Goal: Task Accomplishment & Management: Manage account settings

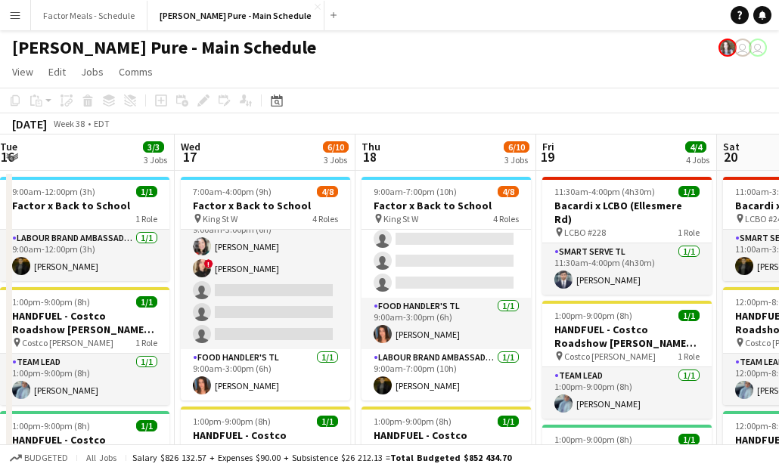
scroll to position [11, 0]
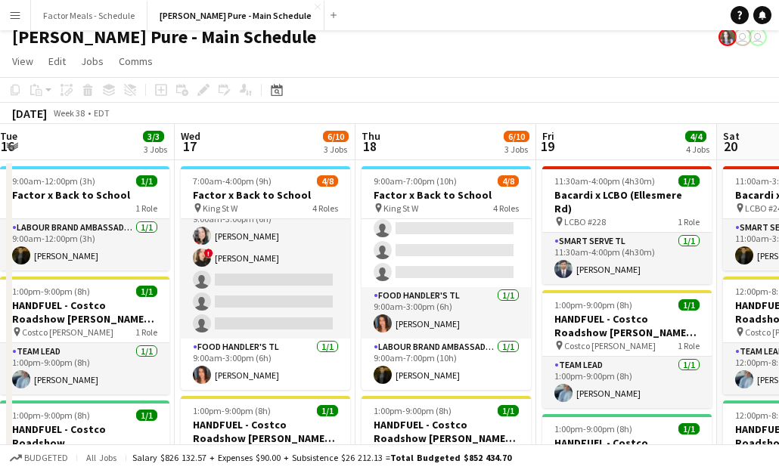
click at [278, 302] on app-card-role "Food Handler's BA 5A [DATE] 9:00am-3:00pm (6h) [PERSON_NAME] ! [PERSON_NAME] si…" at bounding box center [265, 269] width 169 height 139
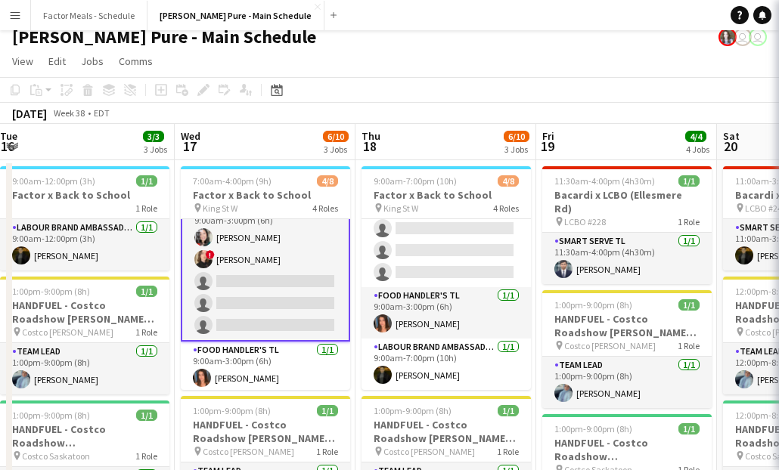
scroll to position [124, 0]
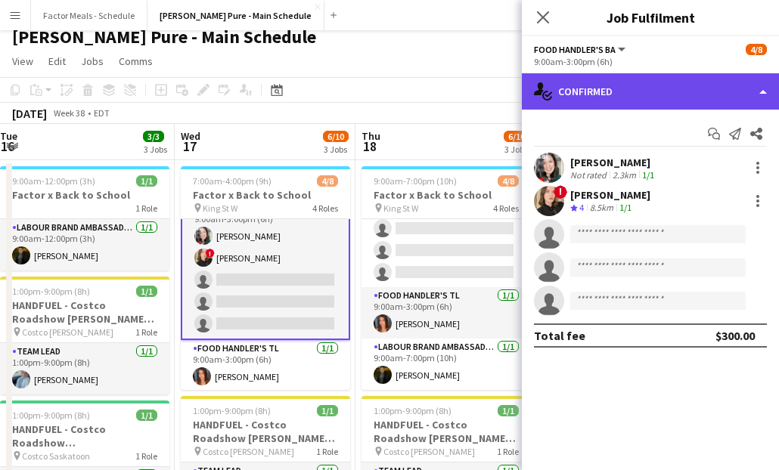
click at [653, 90] on div "single-neutral-actions-check-2 Confirmed" at bounding box center [650, 91] width 257 height 36
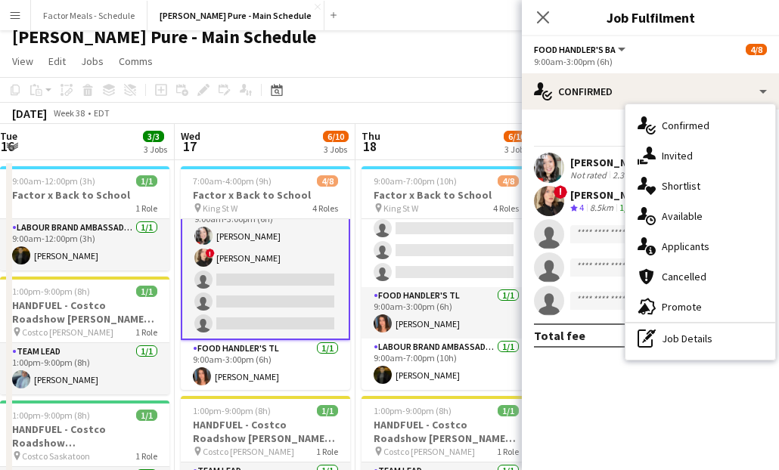
click at [669, 255] on div "single-neutral-actions-information Applicants" at bounding box center [700, 246] width 150 height 30
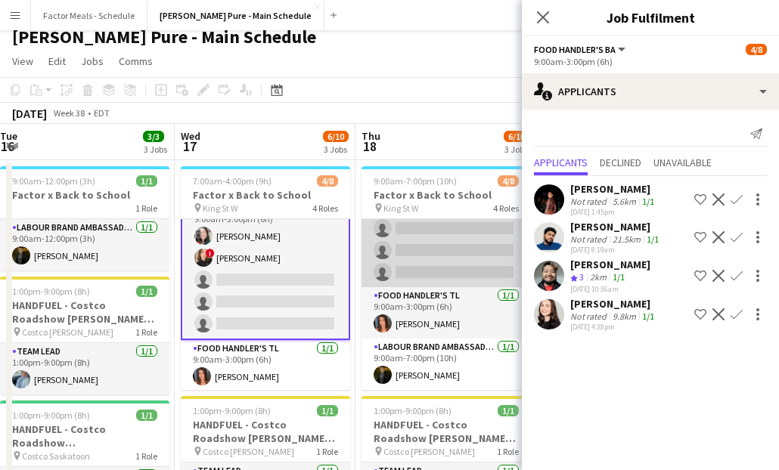
click at [408, 244] on app-card-role "Food Handler's BA 4A [DATE] 9:00am-3:00pm (6h) [PERSON_NAME] ! [PERSON_NAME] si…" at bounding box center [445, 217] width 169 height 139
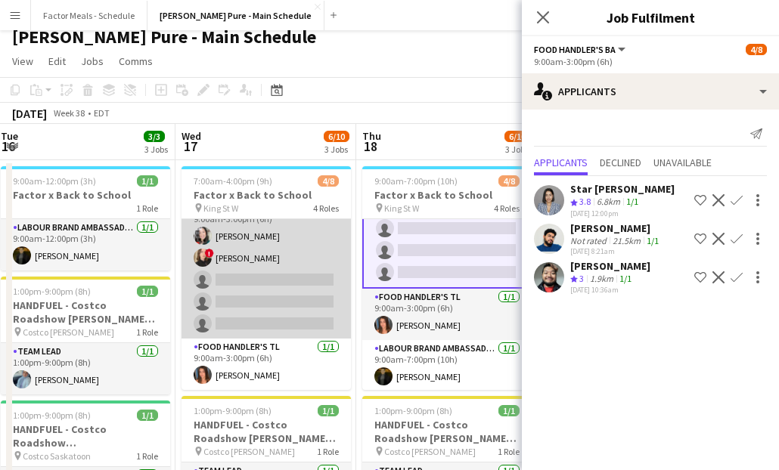
click at [250, 264] on app-card-role "Food Handler's BA 5A [DATE] 9:00am-3:00pm (6h) [PERSON_NAME] ! [PERSON_NAME] si…" at bounding box center [266, 269] width 169 height 139
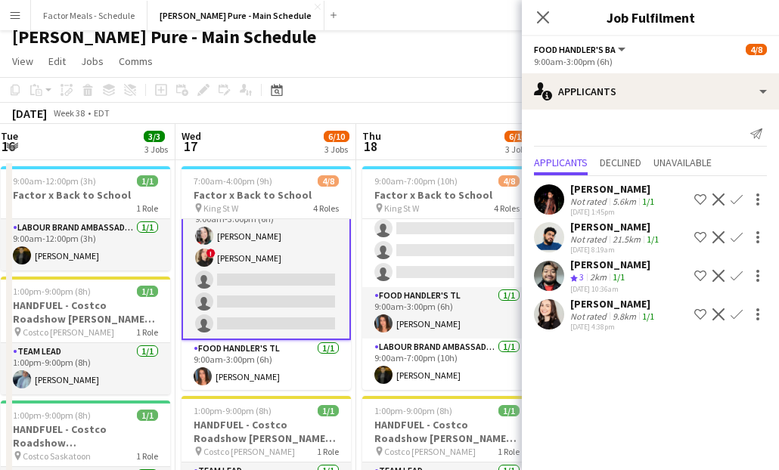
click at [542, 16] on icon at bounding box center [543, 17] width 12 height 12
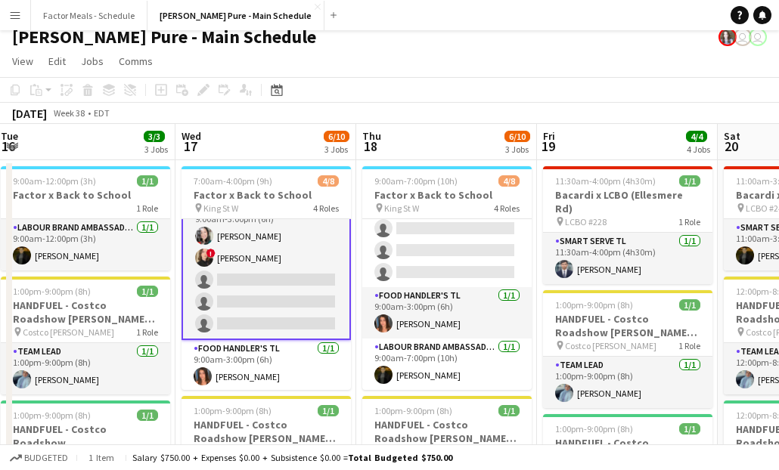
click at [391, 98] on app-toolbar "Copy Paste Paste Command V Paste with crew Command Shift V Paste linked Job [GE…" at bounding box center [389, 90] width 779 height 26
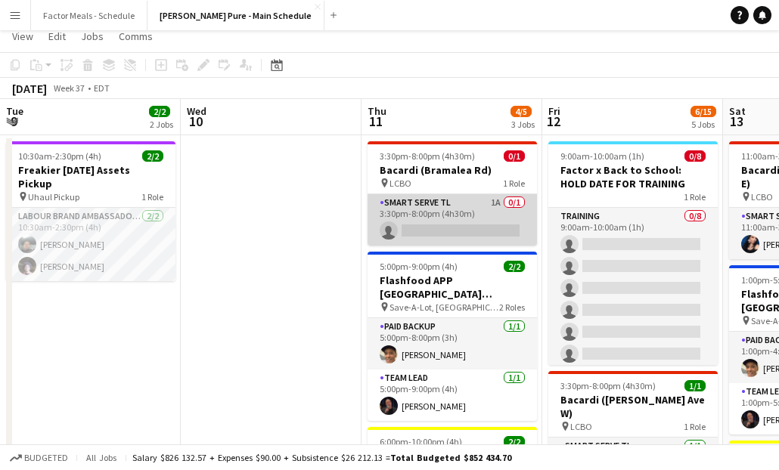
scroll to position [0, 0]
